Goal: Participate in discussion: Engage in conversation with other users on a specific topic

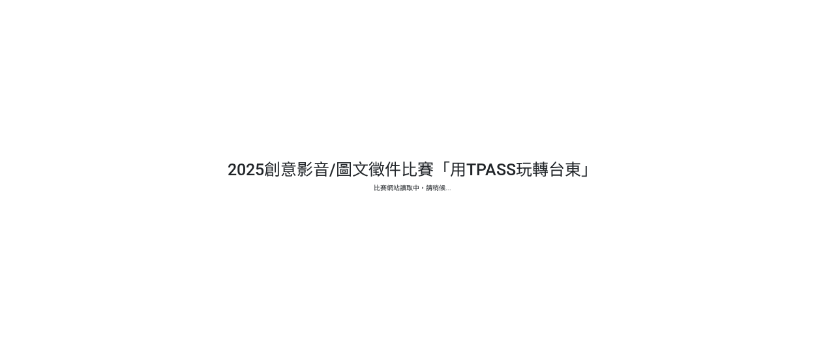
select select "13139"
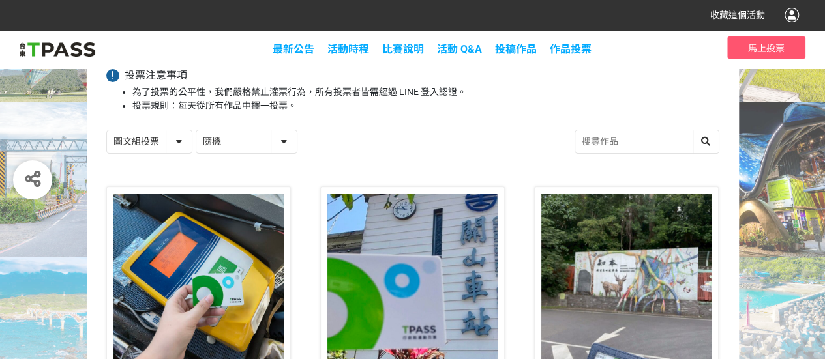
scroll to position [97, 0]
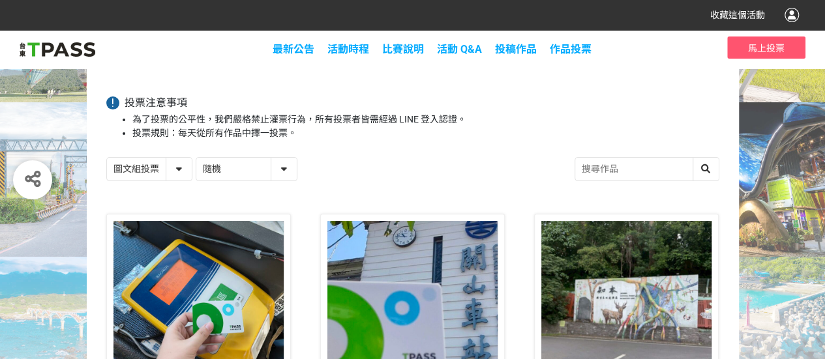
click at [288, 166] on select "隨機 作品 - 由新到舊 作品 - 由舊到新 票數 - 由多到少 票數 - 由少到多" at bounding box center [246, 169] width 100 height 23
click at [283, 168] on select "隨機 作品 - 由新到舊 作品 - 由舊到新 票數 - 由多到少 票數 - 由少到多" at bounding box center [246, 169] width 100 height 23
select select "vote"
click at [196, 158] on select "隨機 作品 - 由新到舊 作品 - 由舊到新 票數 - 由多到少 票數 - 由少到多" at bounding box center [246, 169] width 100 height 23
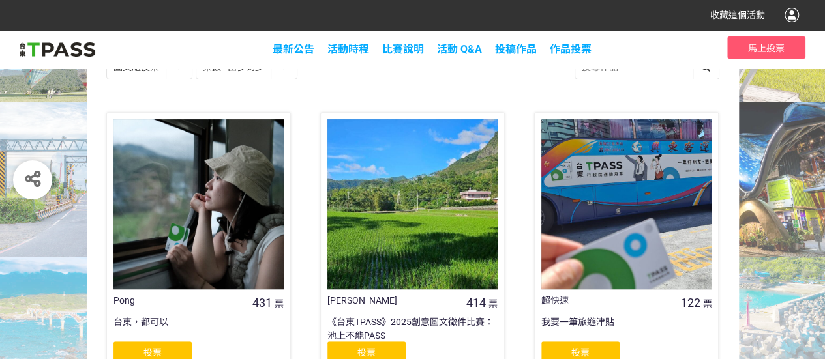
scroll to position [196, 0]
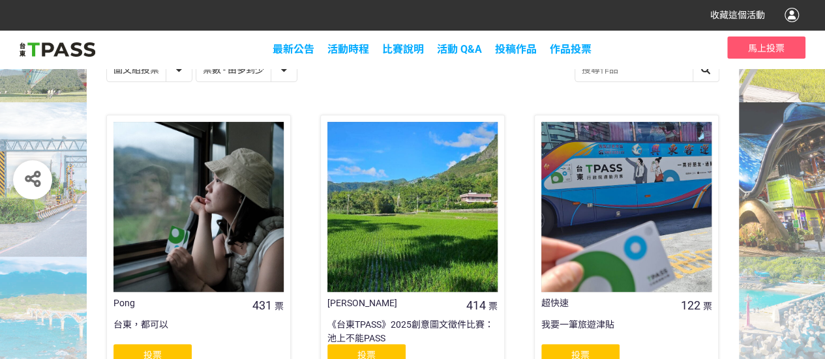
click at [408, 230] on div at bounding box center [412, 207] width 170 height 170
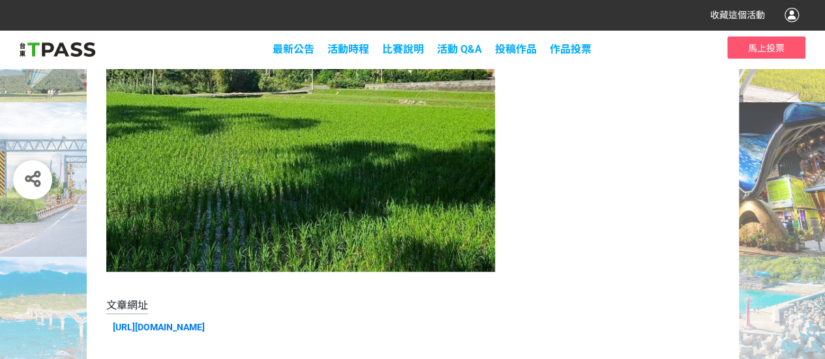
scroll to position [387, 0]
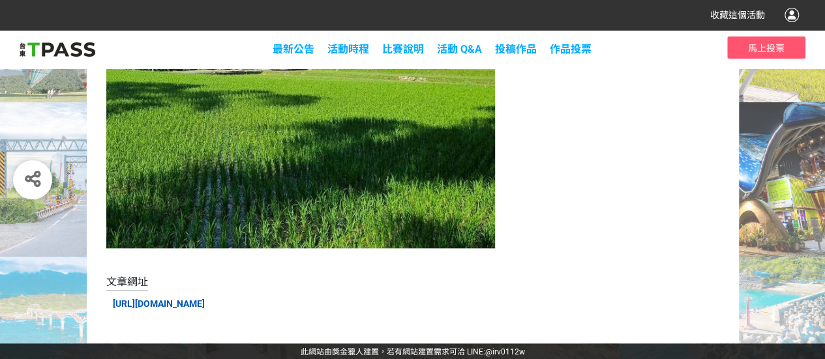
click at [187, 305] on link "[URL][DOMAIN_NAME]" at bounding box center [159, 304] width 92 height 10
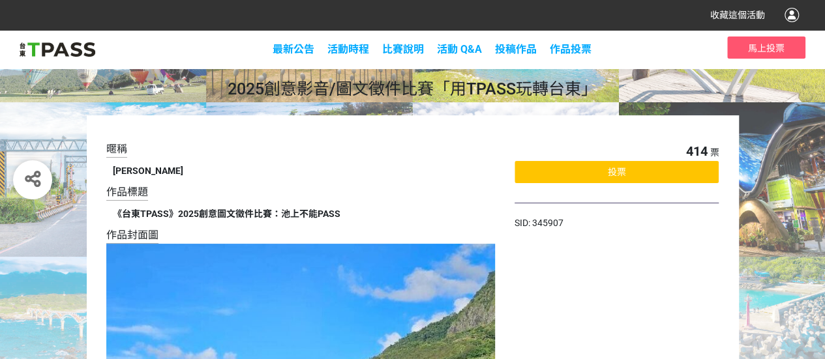
scroll to position [0, 0]
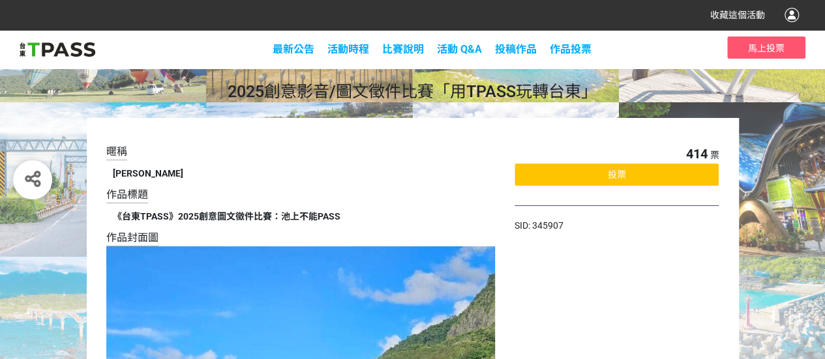
click at [556, 172] on div "投票" at bounding box center [617, 175] width 204 height 22
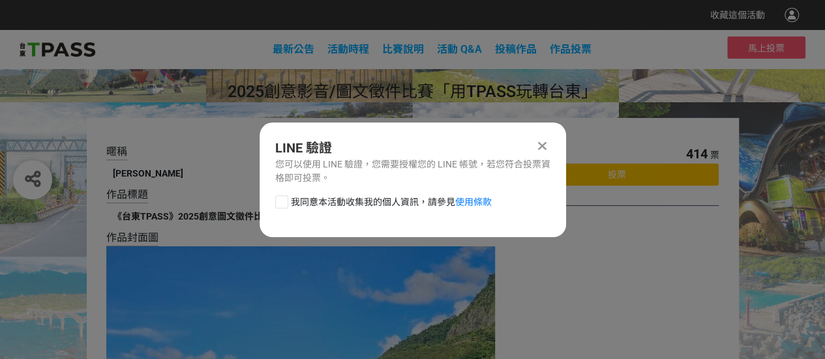
click at [543, 142] on icon at bounding box center [542, 146] width 8 height 13
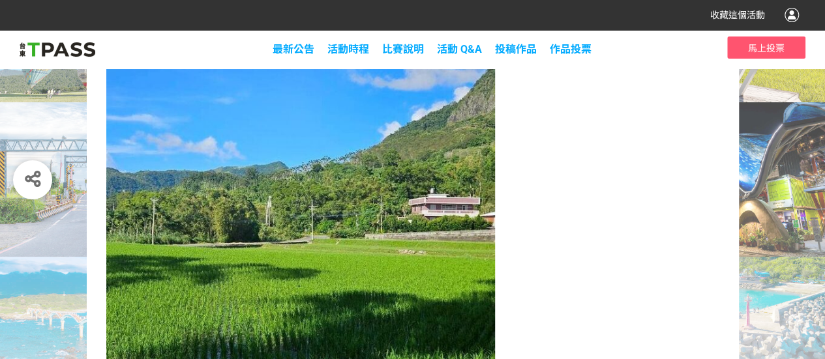
scroll to position [61, 0]
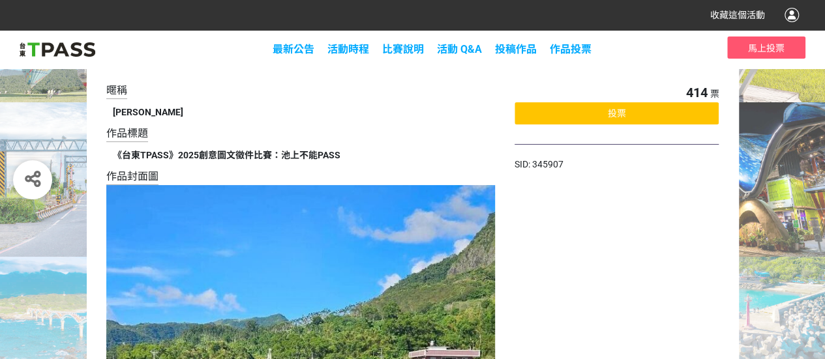
select select "13139"
select select "vote"
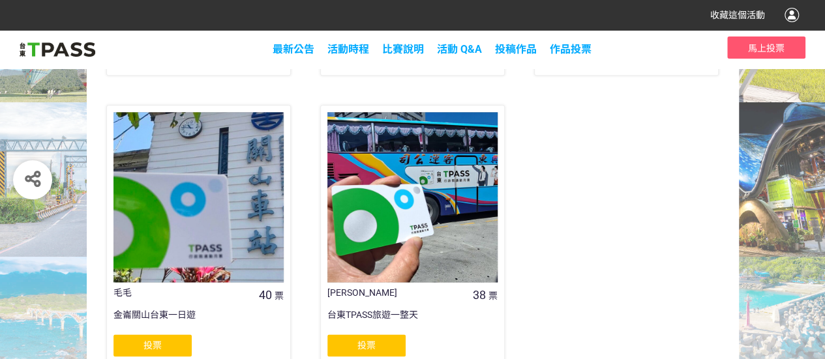
scroll to position [879, 0]
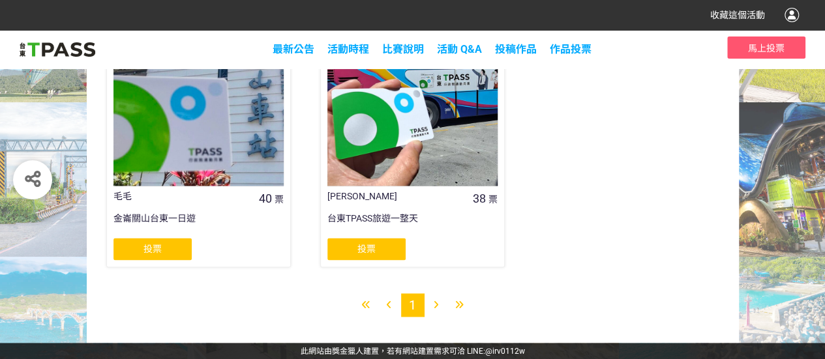
click at [458, 299] on div at bounding box center [459, 304] width 23 height 23
click at [436, 302] on icon at bounding box center [436, 305] width 5 height 9
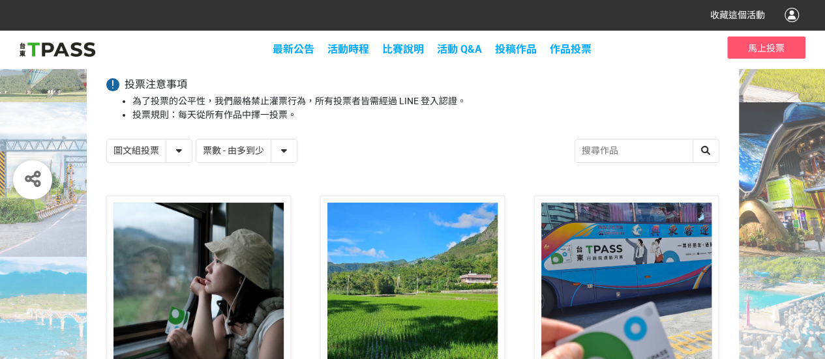
scroll to position [0, 0]
